Goal: Task Accomplishment & Management: Manage account settings

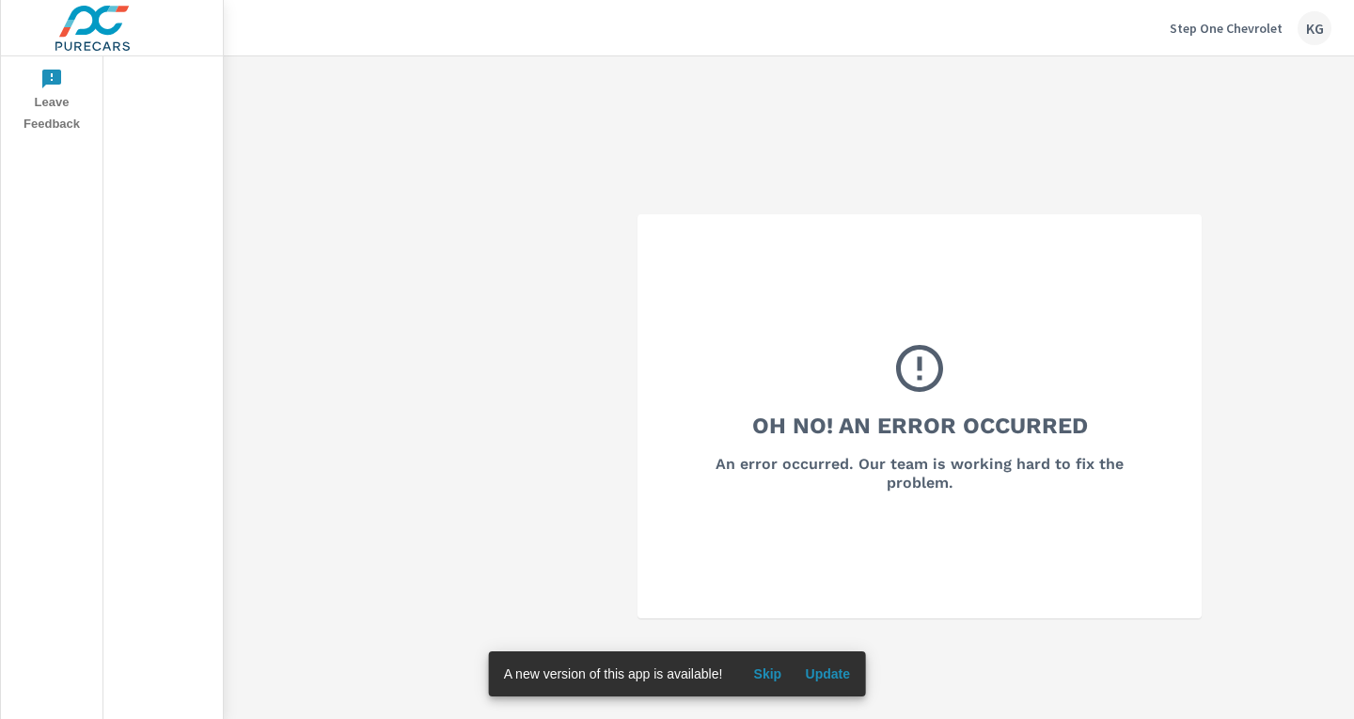
click at [1295, 29] on div "Step One Chevrolet KG" at bounding box center [1251, 28] width 162 height 34
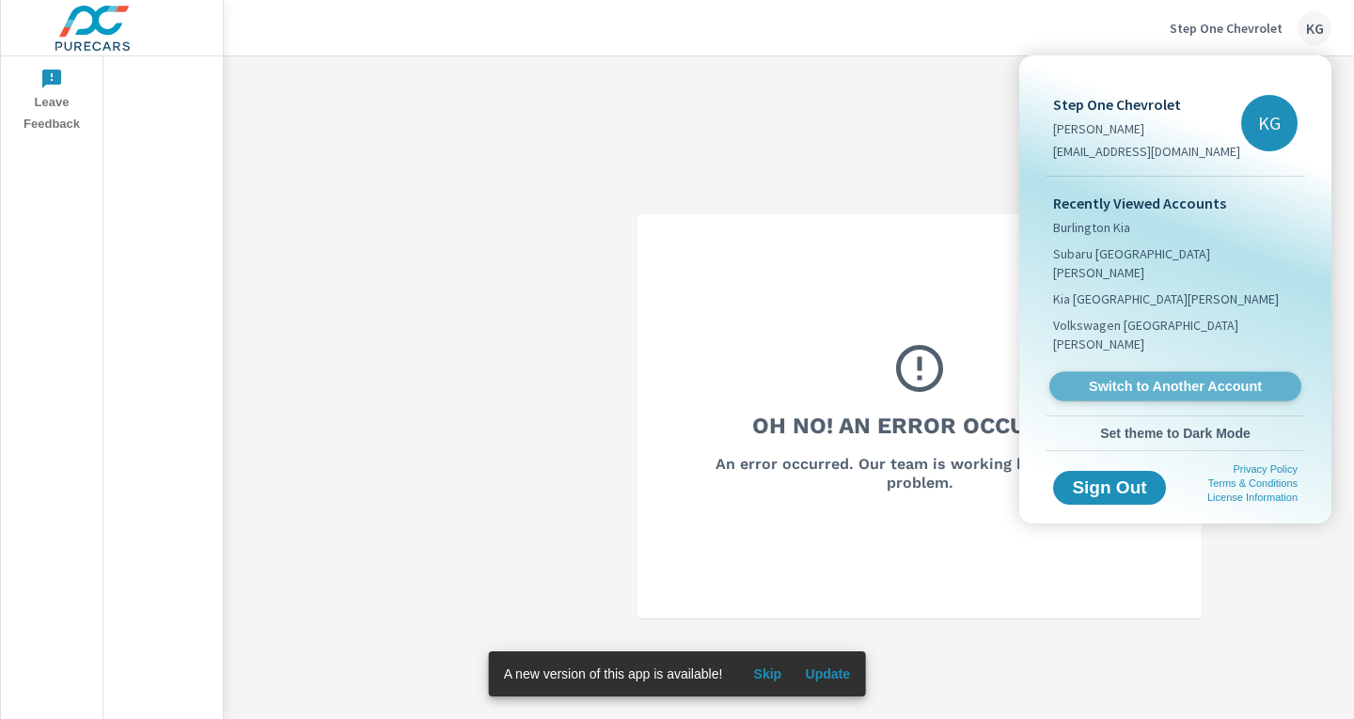
click at [1108, 378] on span "Switch to Another Account" at bounding box center [1175, 387] width 230 height 18
